Goal: Information Seeking & Learning: Learn about a topic

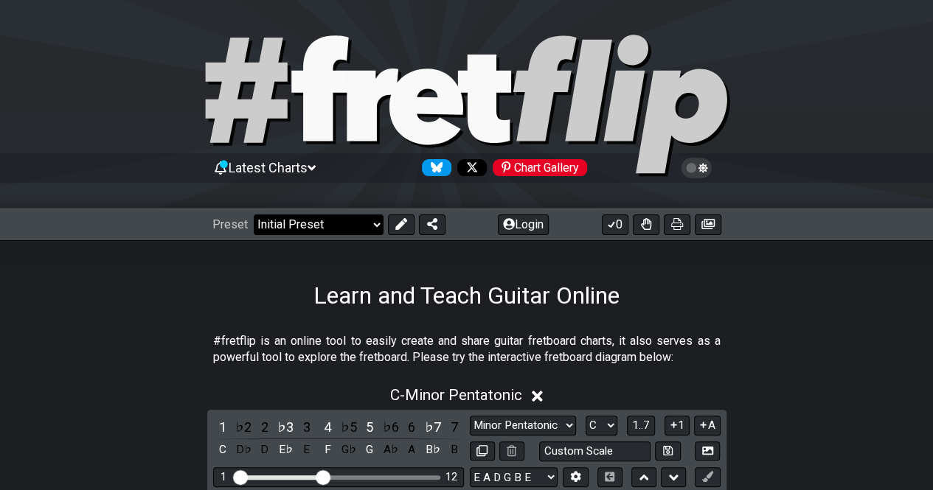
click at [303, 220] on select "Welcome to #fretflip! Initial Preset Custom Preset Minor Pentatonic Major Penta…" at bounding box center [319, 225] width 130 height 21
click at [254, 215] on select "Welcome to #fretflip! Initial Preset Custom Preset Minor Pentatonic Major Penta…" at bounding box center [319, 225] width 130 height 21
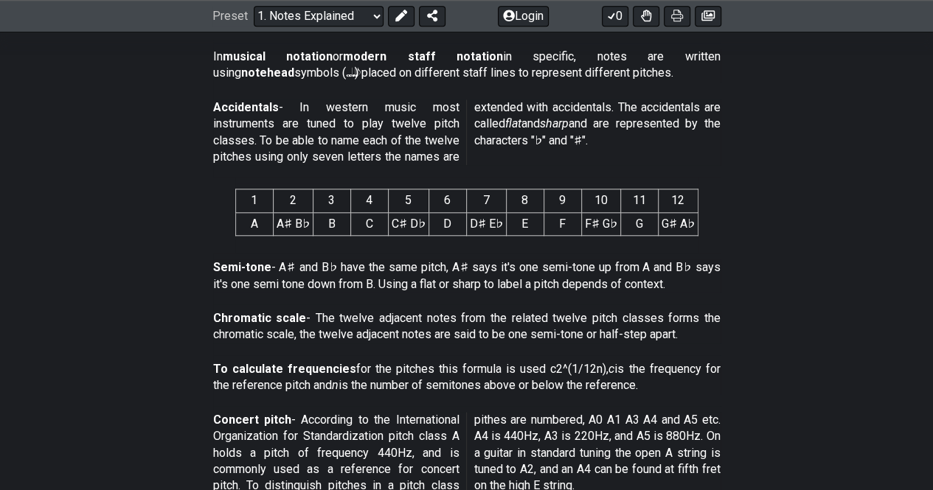
scroll to position [737, 0]
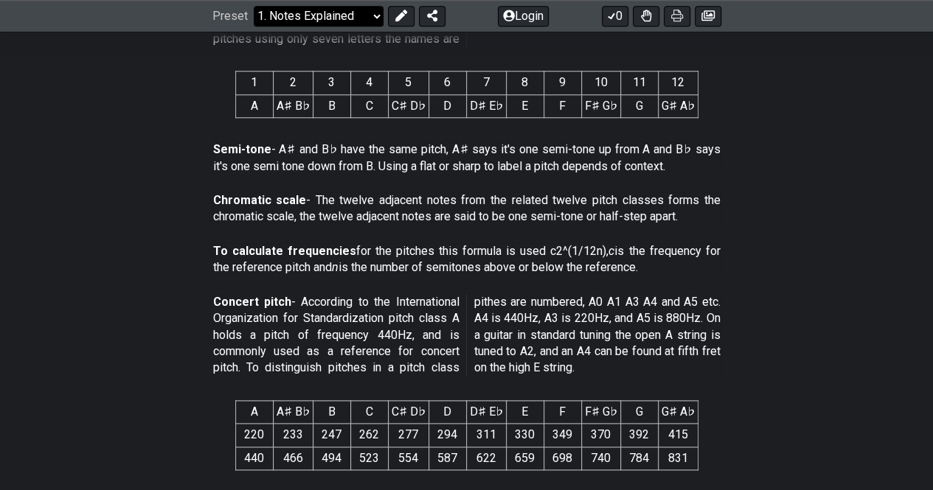
click at [301, 18] on select "Welcome to #fretflip! Initial Preset Custom Preset Minor Pentatonic Major Penta…" at bounding box center [319, 16] width 130 height 21
click at [254, 27] on select "Welcome to #fretflip! Initial Preset Custom Preset Minor Pentatonic Major Penta…" at bounding box center [319, 16] width 130 height 21
select select "/scale-degrees-and-intervals"
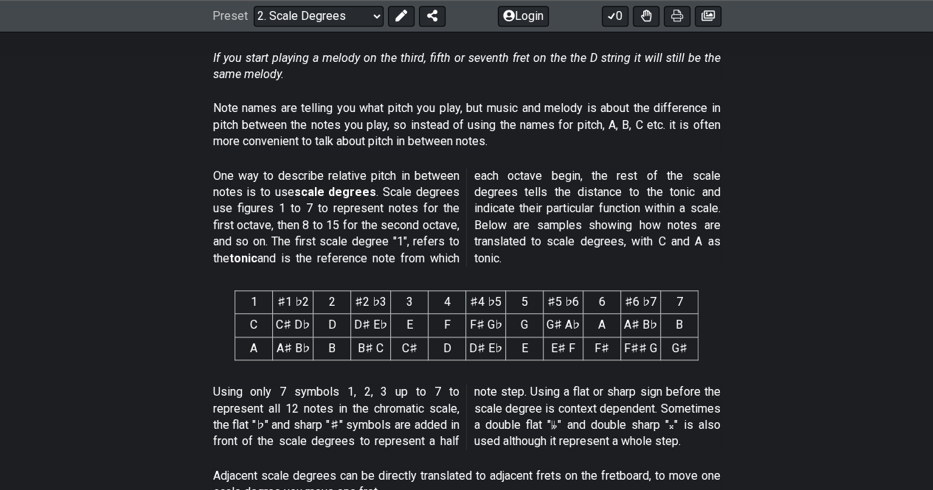
scroll to position [491, 0]
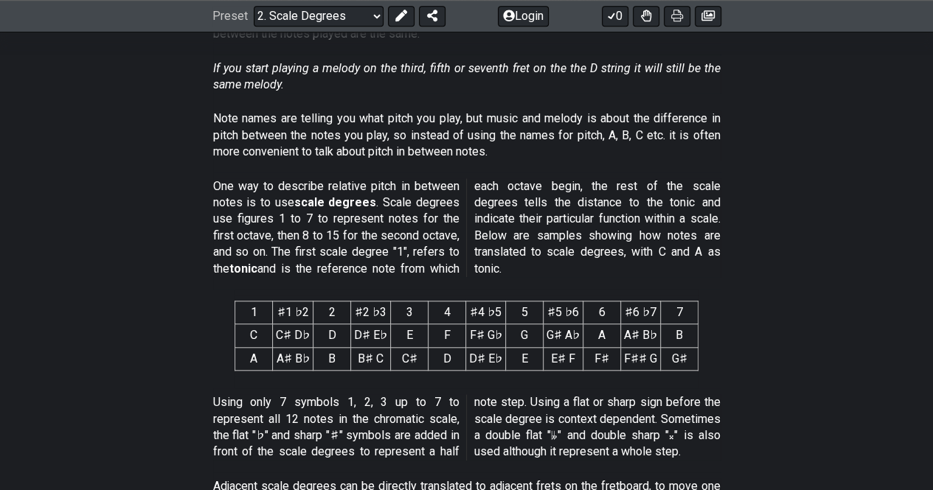
drag, startPoint x: 251, startPoint y: 178, endPoint x: 367, endPoint y: 213, distance: 121.8
click at [361, 212] on p "One way to describe relative pitch in between notes is to use scale degrees . S…" at bounding box center [466, 227] width 507 height 99
click at [382, 220] on p "One way to describe relative pitch in between notes is to use scale degrees . S…" at bounding box center [466, 227] width 507 height 99
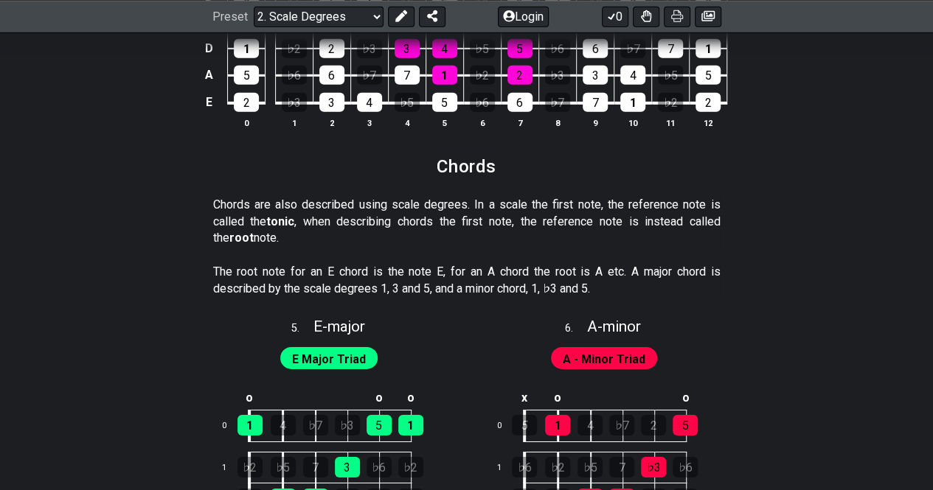
scroll to position [2458, 0]
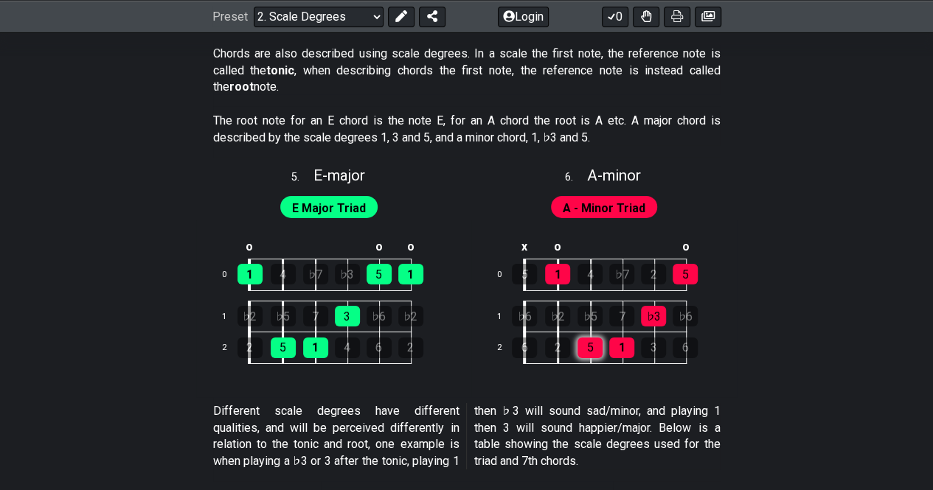
click at [588, 344] on div "5" at bounding box center [589, 348] width 25 height 21
click at [583, 347] on div "5" at bounding box center [589, 348] width 25 height 21
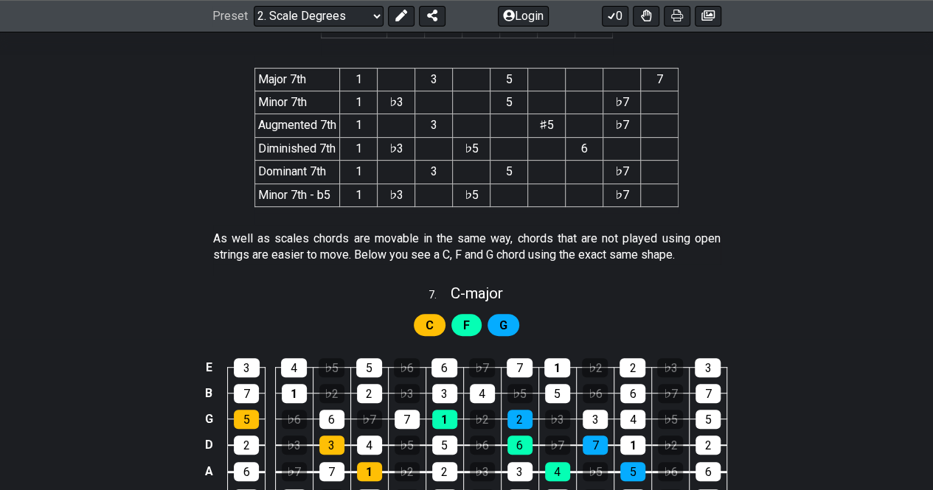
scroll to position [3146, 0]
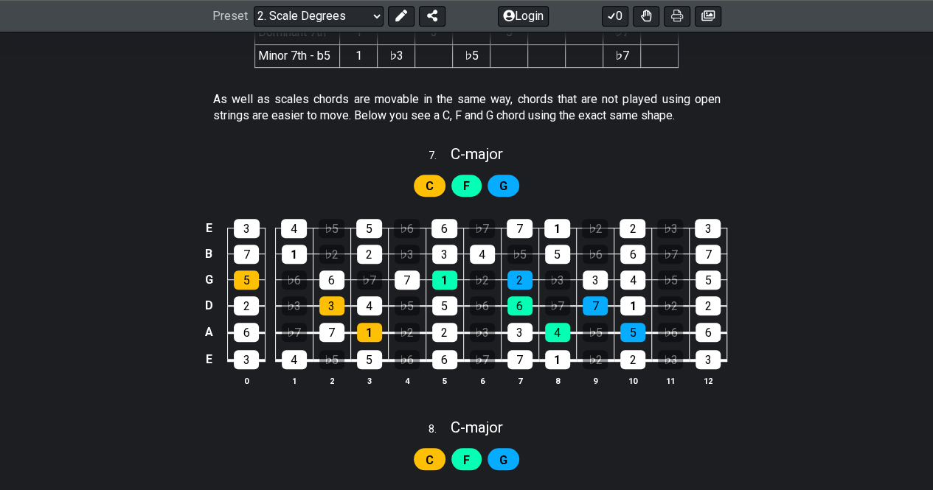
drag, startPoint x: 266, startPoint y: 83, endPoint x: 459, endPoint y: 91, distance: 192.6
click at [459, 91] on p "As well as scales chords are movable in the same way, chords that are not playe…" at bounding box center [466, 107] width 507 height 33
click at [456, 92] on p "As well as scales chords are movable in the same way, chords that are not playe…" at bounding box center [466, 107] width 507 height 33
drag, startPoint x: 266, startPoint y: 98, endPoint x: 409, endPoint y: 100, distance: 143.1
click at [409, 100] on p "As well as scales chords are movable in the same way, chords that are not playe…" at bounding box center [466, 107] width 507 height 33
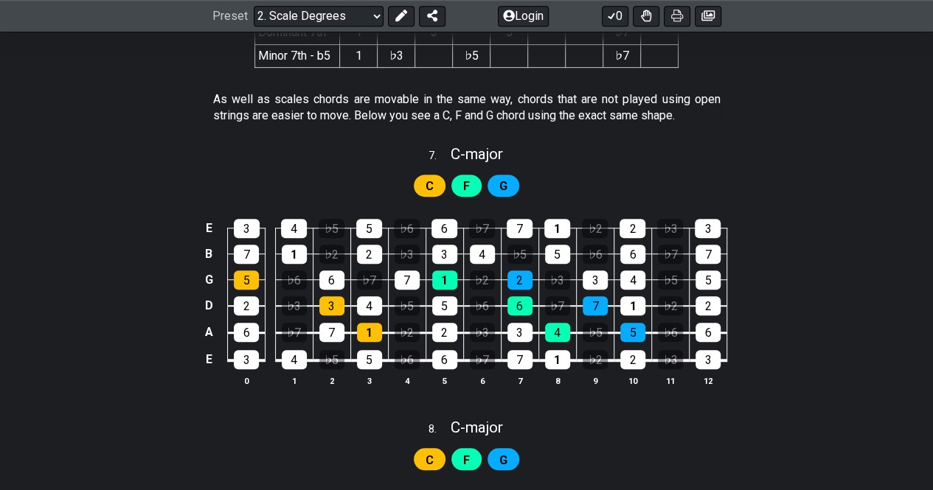
click at [427, 105] on p "As well as scales chords are movable in the same way, chords that are not playe…" at bounding box center [466, 107] width 507 height 33
drag, startPoint x: 429, startPoint y: 111, endPoint x: 622, endPoint y: 111, distance: 193.2
click at [622, 111] on p "As well as scales chords are movable in the same way, chords that are not playe…" at bounding box center [466, 107] width 507 height 33
click at [624, 111] on p "As well as scales chords are movable in the same way, chords that are not playe…" at bounding box center [466, 107] width 507 height 33
click at [707, 105] on p "As well as scales chords are movable in the same way, chords that are not playe…" at bounding box center [466, 107] width 507 height 33
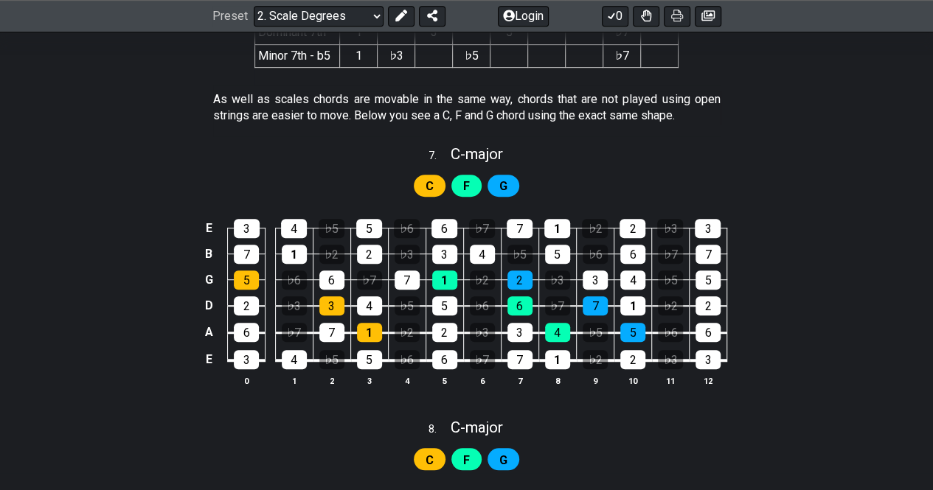
click at [510, 178] on div "G" at bounding box center [503, 186] width 32 height 22
click at [468, 145] on span "C - major" at bounding box center [477, 154] width 52 height 18
select select "C"
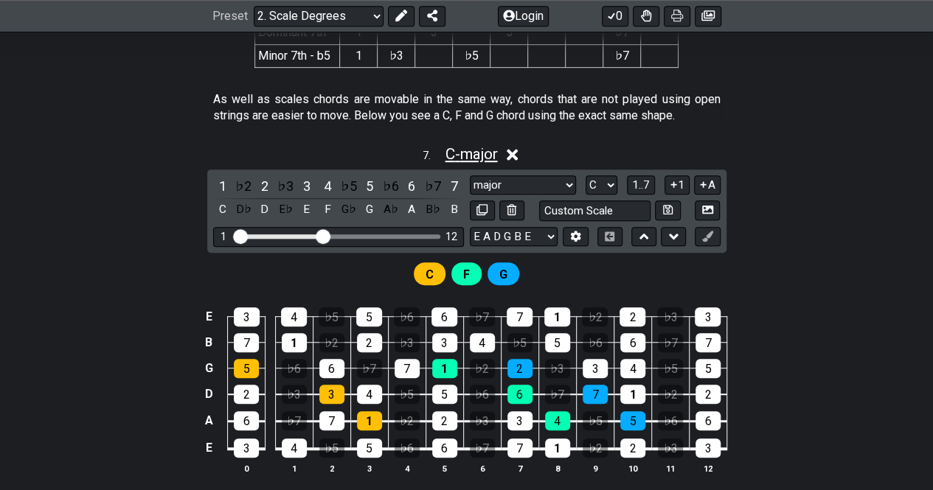
click at [468, 145] on span "C - major" at bounding box center [471, 154] width 52 height 18
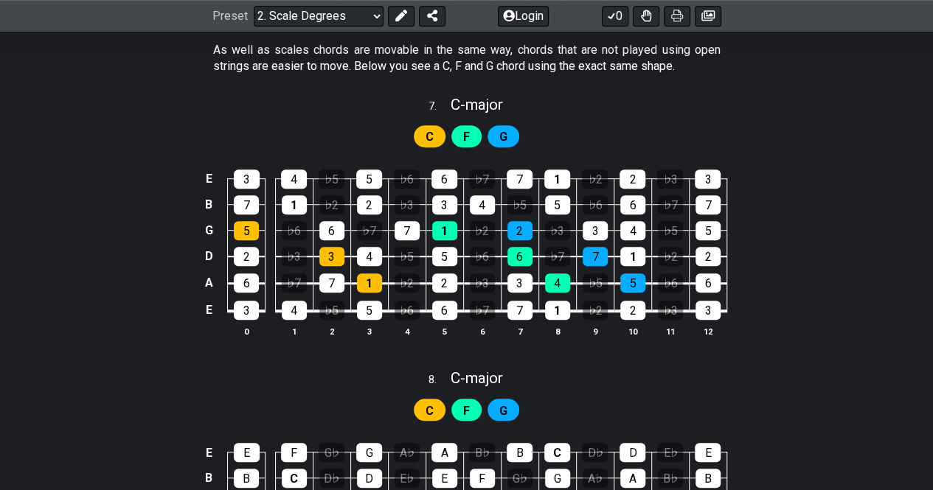
scroll to position [3097, 0]
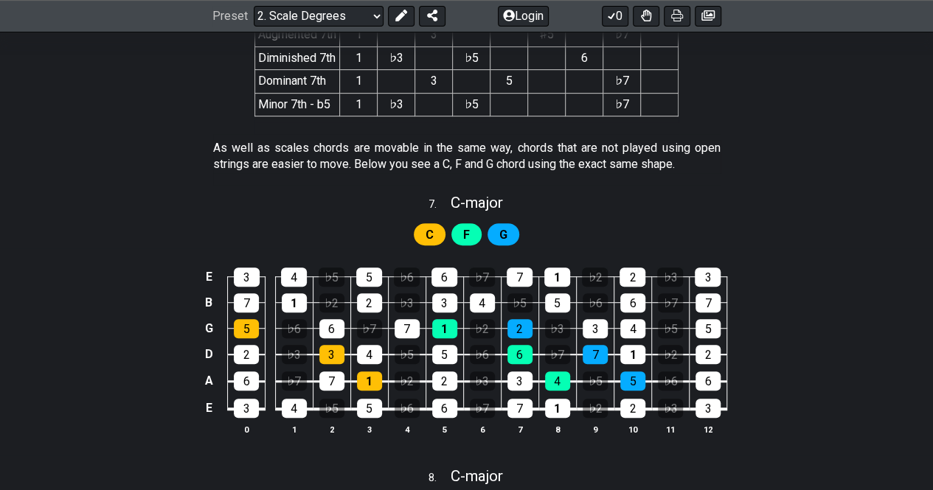
drag, startPoint x: 245, startPoint y: 144, endPoint x: 331, endPoint y: 149, distance: 86.4
click at [327, 149] on p "As well as scales chords are movable in the same way, chords that are not playe…" at bounding box center [466, 156] width 507 height 33
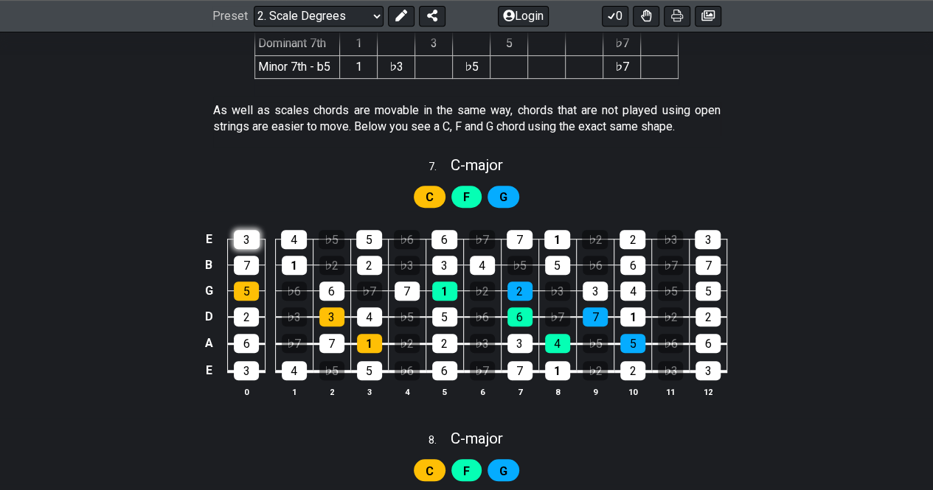
scroll to position [2851, 0]
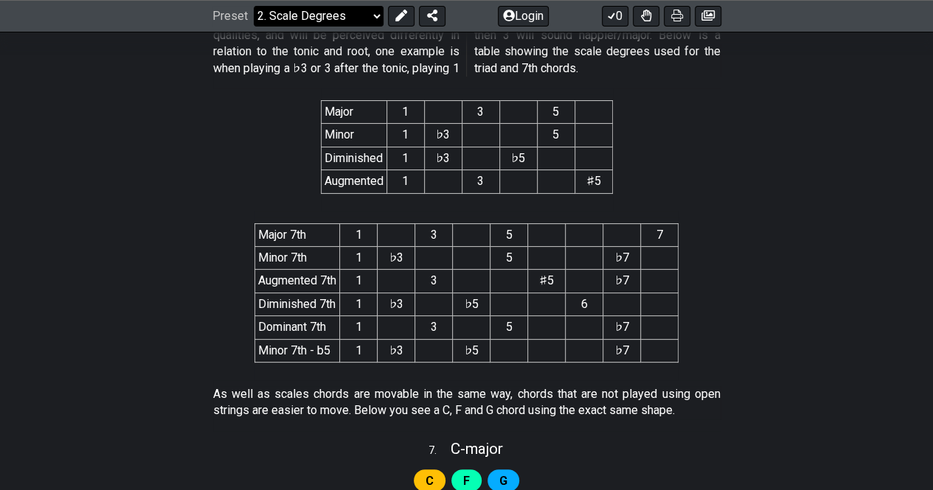
click at [345, 15] on select "Welcome to #fretflip! Initial Preset Custom Preset Minor Pentatonic Major Penta…" at bounding box center [319, 16] width 130 height 21
click at [254, 6] on select "Welcome to #fretflip! Initial Preset Custom Preset Minor Pentatonic Major Penta…" at bounding box center [319, 16] width 130 height 21
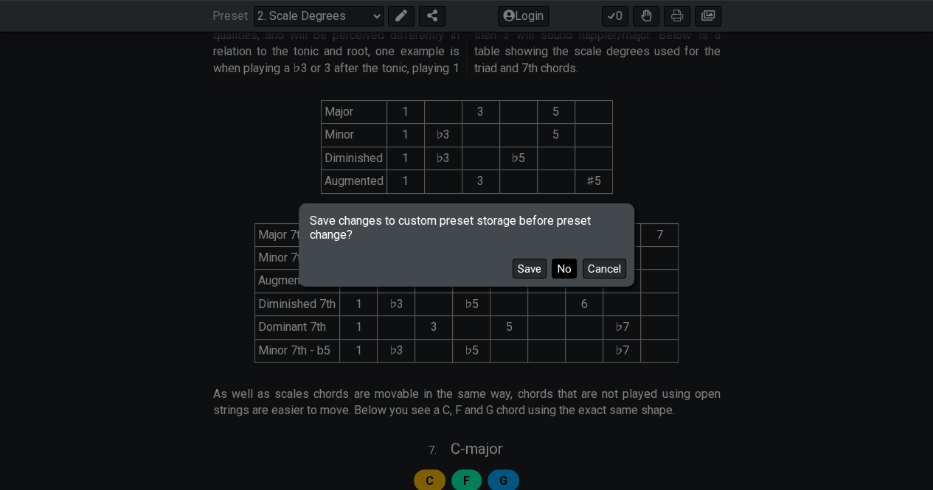
click at [562, 267] on button "No" at bounding box center [564, 269] width 25 height 20
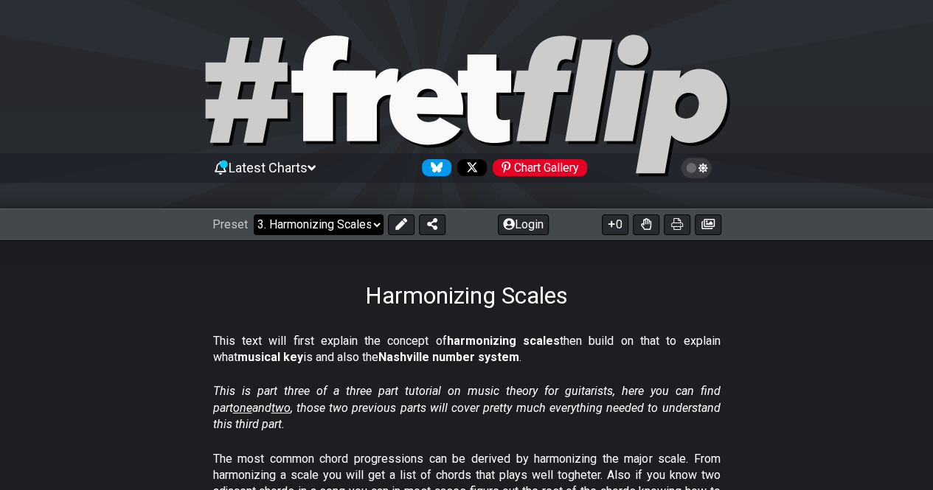
click at [322, 223] on select "Welcome to #fretflip! Initial Preset Custom Preset Minor Pentatonic Major Penta…" at bounding box center [319, 225] width 130 height 21
click at [254, 215] on select "Welcome to #fretflip! Initial Preset Custom Preset Minor Pentatonic Major Penta…" at bounding box center [319, 225] width 130 height 21
select select "/scale-degrees-and-intervals"
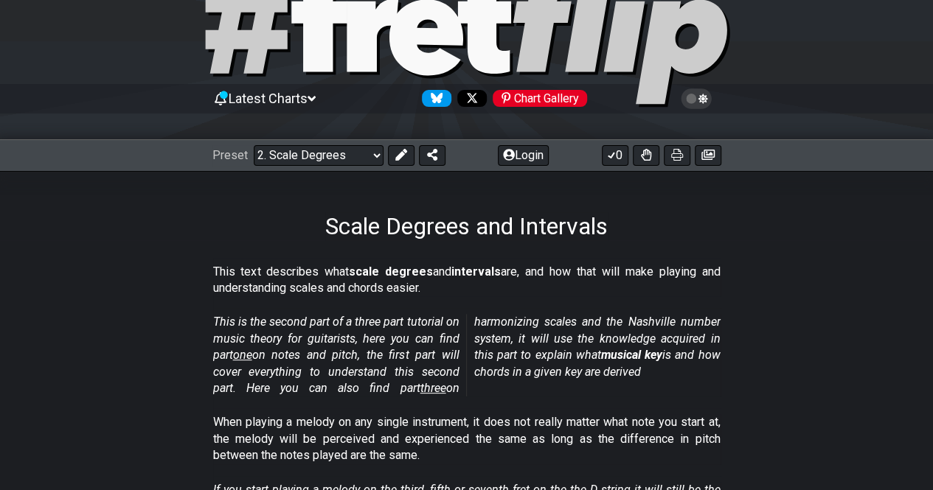
scroll to position [246, 0]
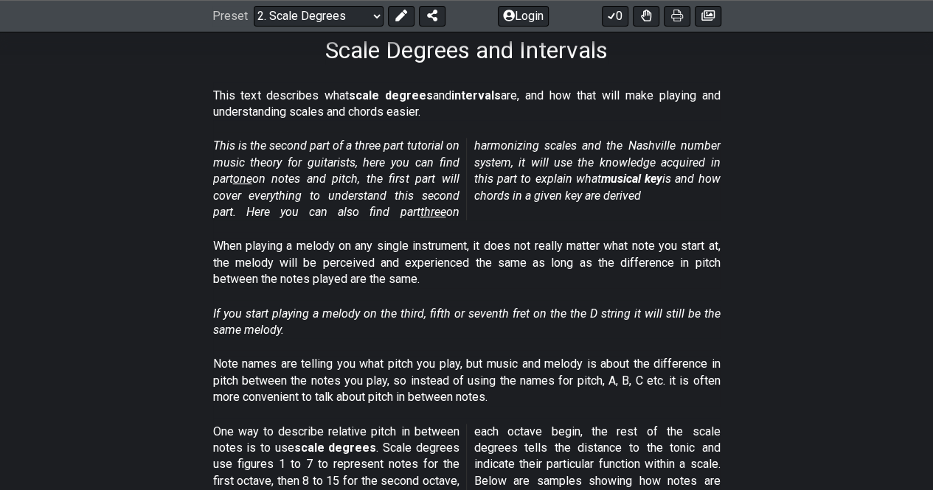
drag, startPoint x: 277, startPoint y: 138, endPoint x: 382, endPoint y: 208, distance: 126.0
click at [425, 184] on p "This is the second part of a three part tutorial on music theory for guitarists…" at bounding box center [466, 179] width 507 height 83
click at [332, 226] on div "This is the second part of a three part tutorial on music theory for guitarists…" at bounding box center [466, 182] width 507 height 100
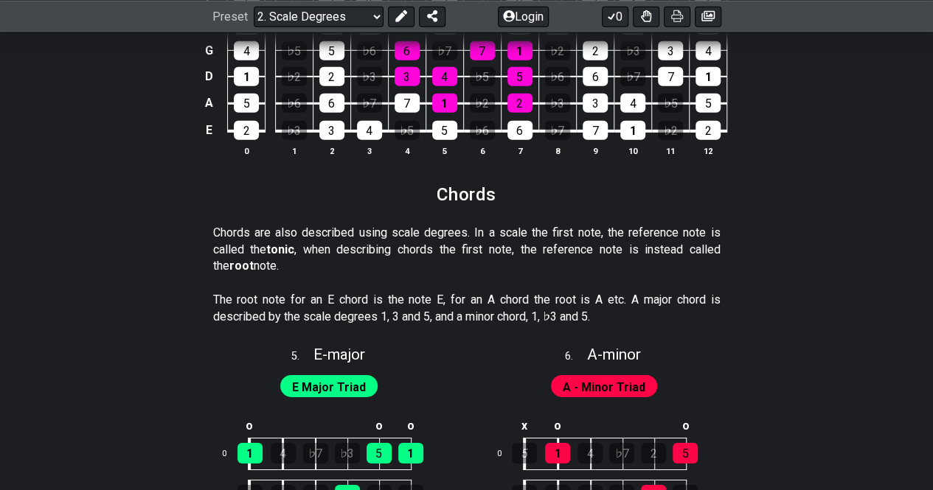
scroll to position [2261, 0]
